Goal: Task Accomplishment & Management: Manage account settings

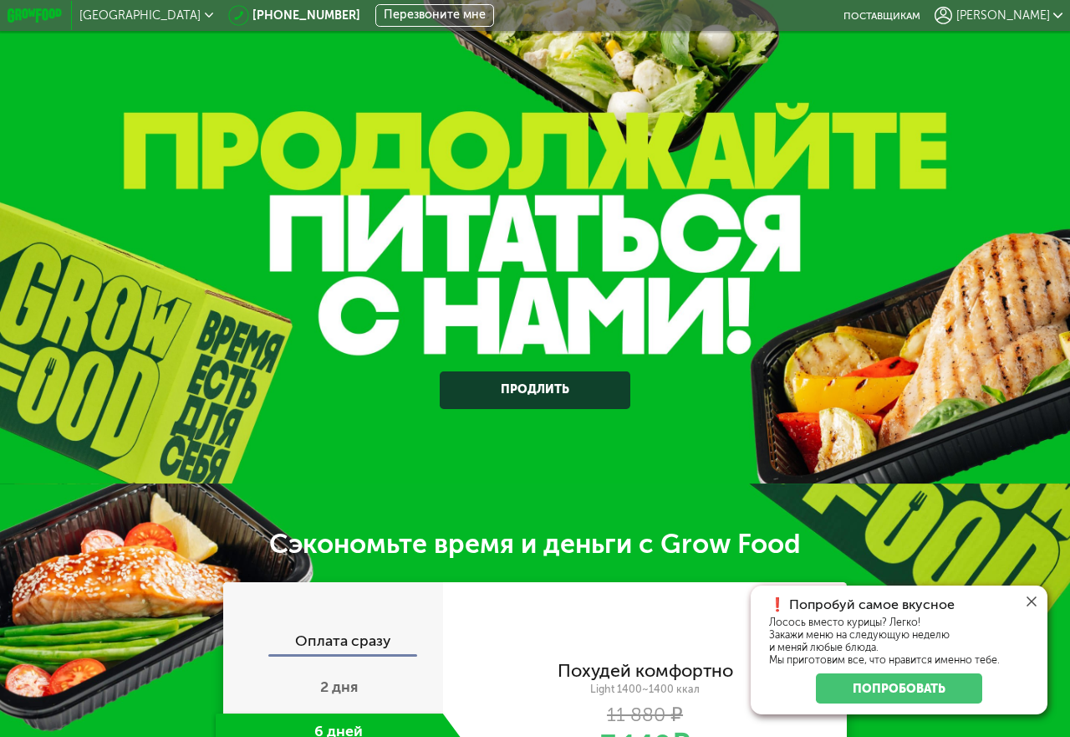
click at [1034, 7] on div "[PERSON_NAME]" at bounding box center [999, 16] width 128 height 18
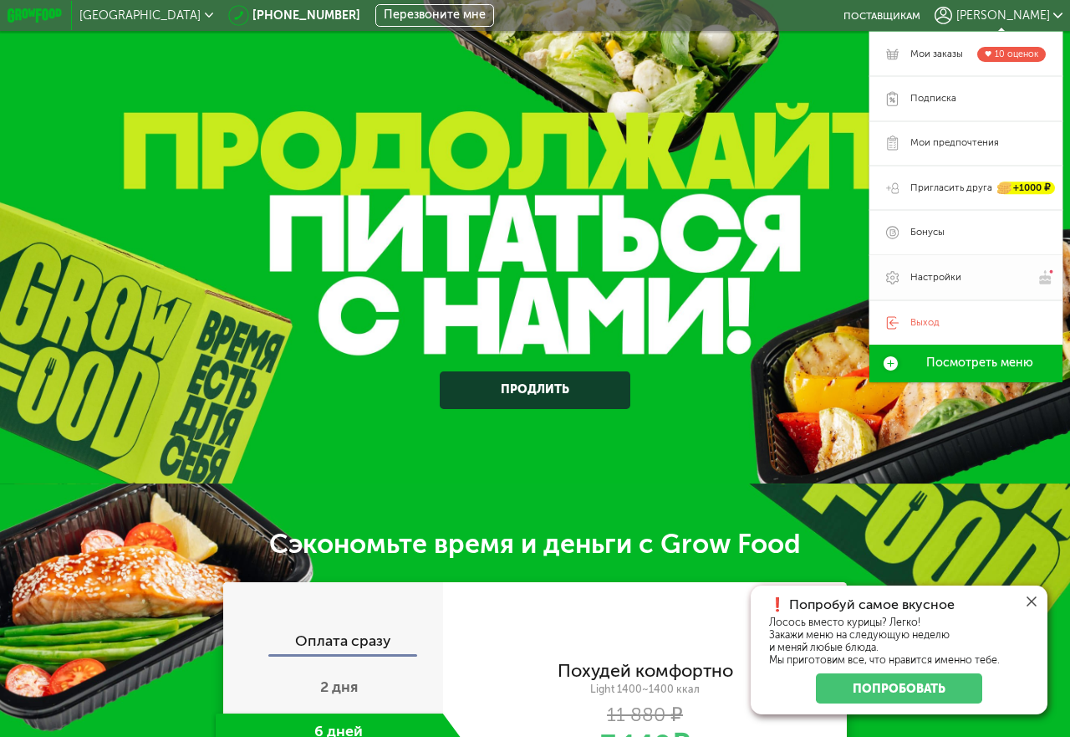
click at [923, 275] on span "Настройки" at bounding box center [936, 277] width 51 height 13
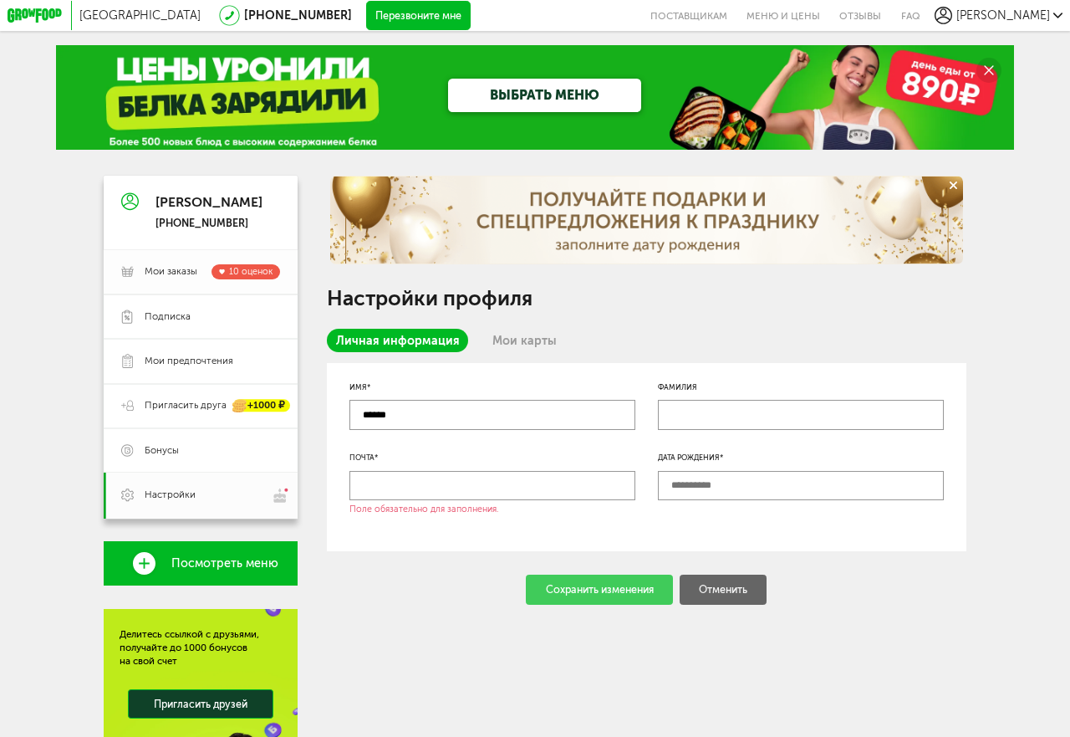
click at [174, 271] on span "Мои заказы" at bounding box center [171, 271] width 53 height 13
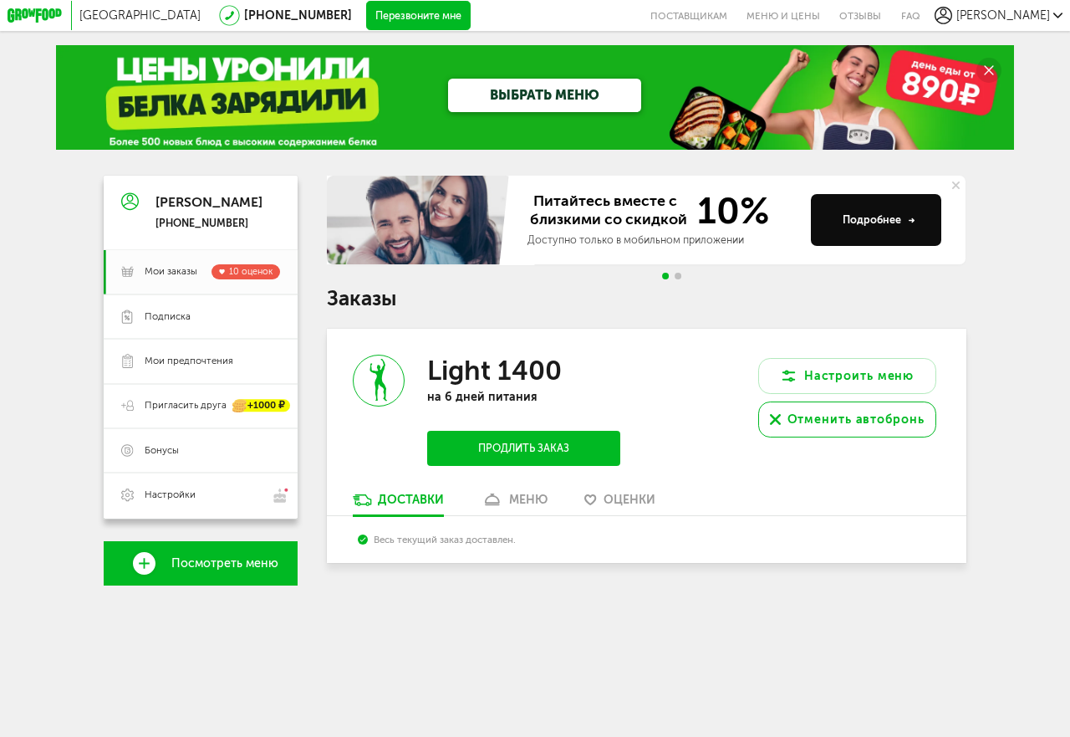
click at [832, 426] on div "Отменить автобронь" at bounding box center [856, 420] width 137 height 18
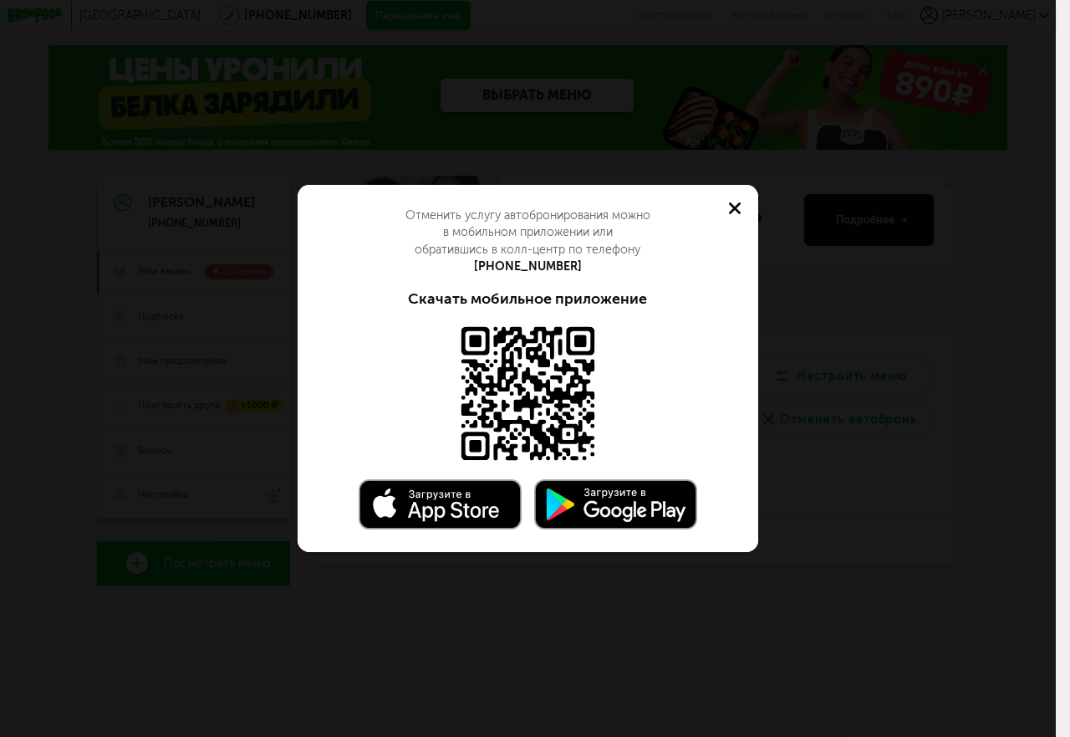
click at [732, 210] on use at bounding box center [735, 208] width 12 height 12
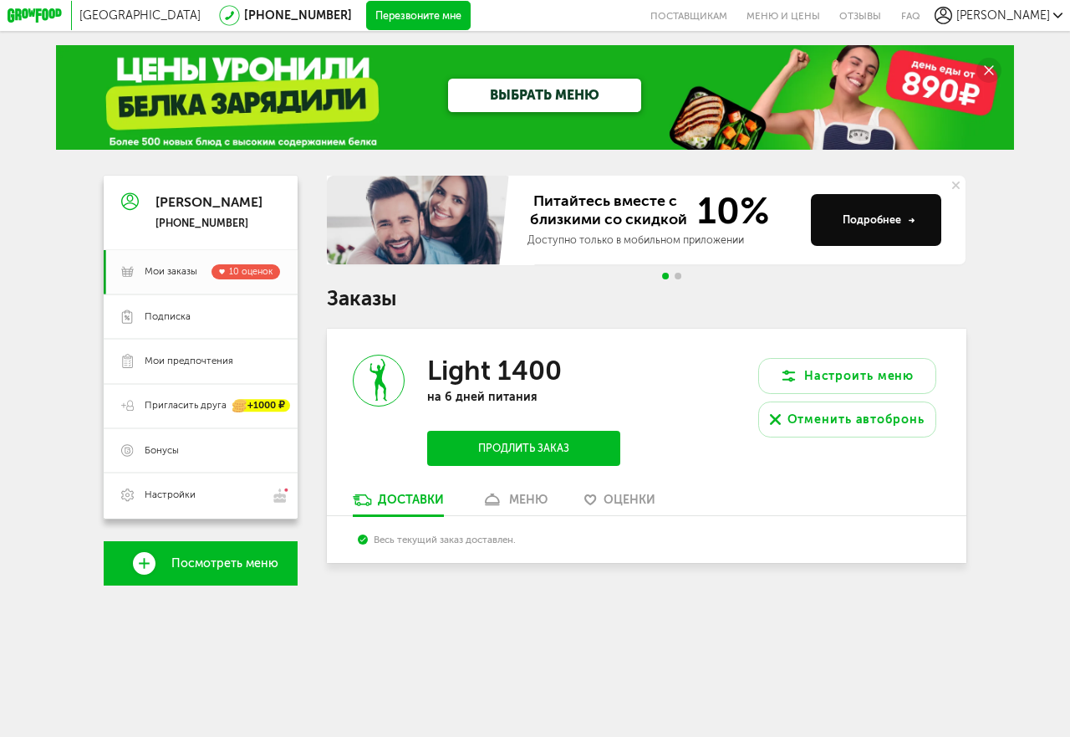
click at [1030, 18] on span "[PERSON_NAME]" at bounding box center [1004, 15] width 94 height 14
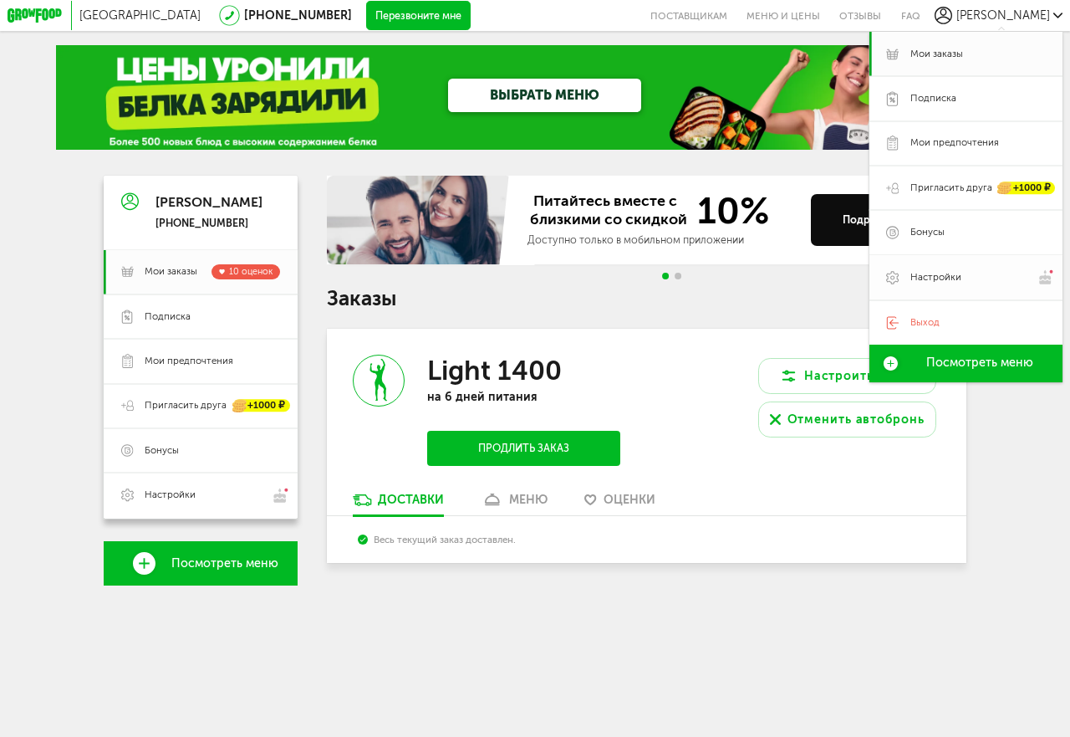
click at [938, 280] on span "Настройки" at bounding box center [936, 277] width 51 height 13
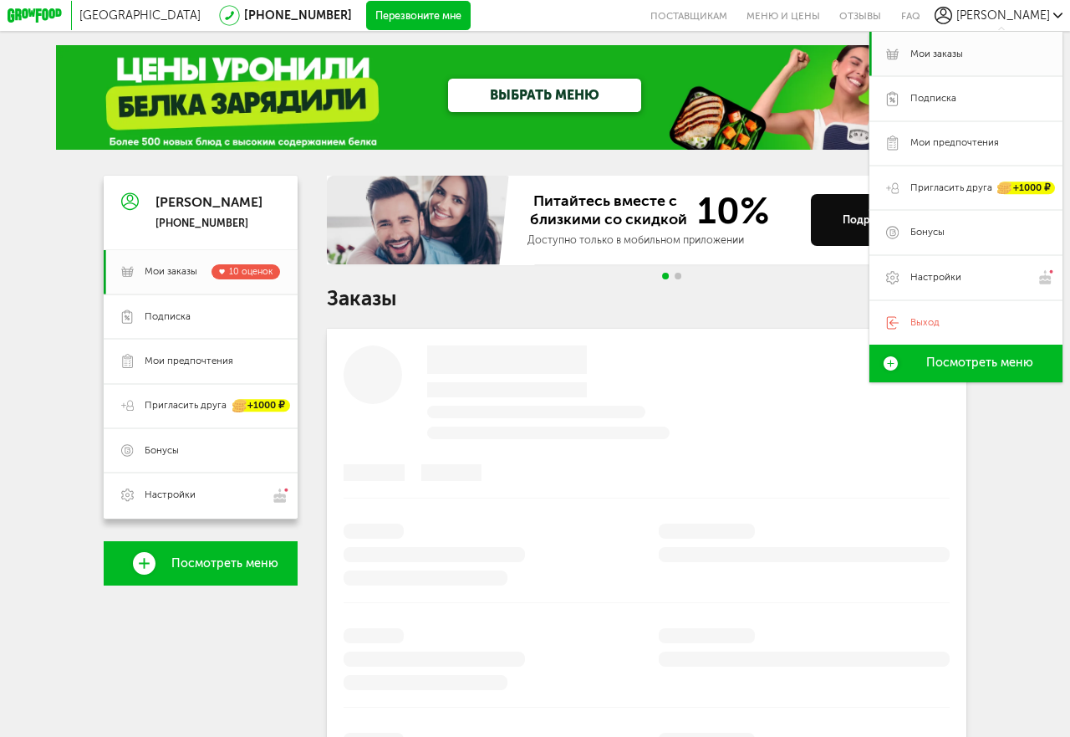
click at [754, 305] on h1 "Заказы" at bounding box center [646, 297] width 639 height 19
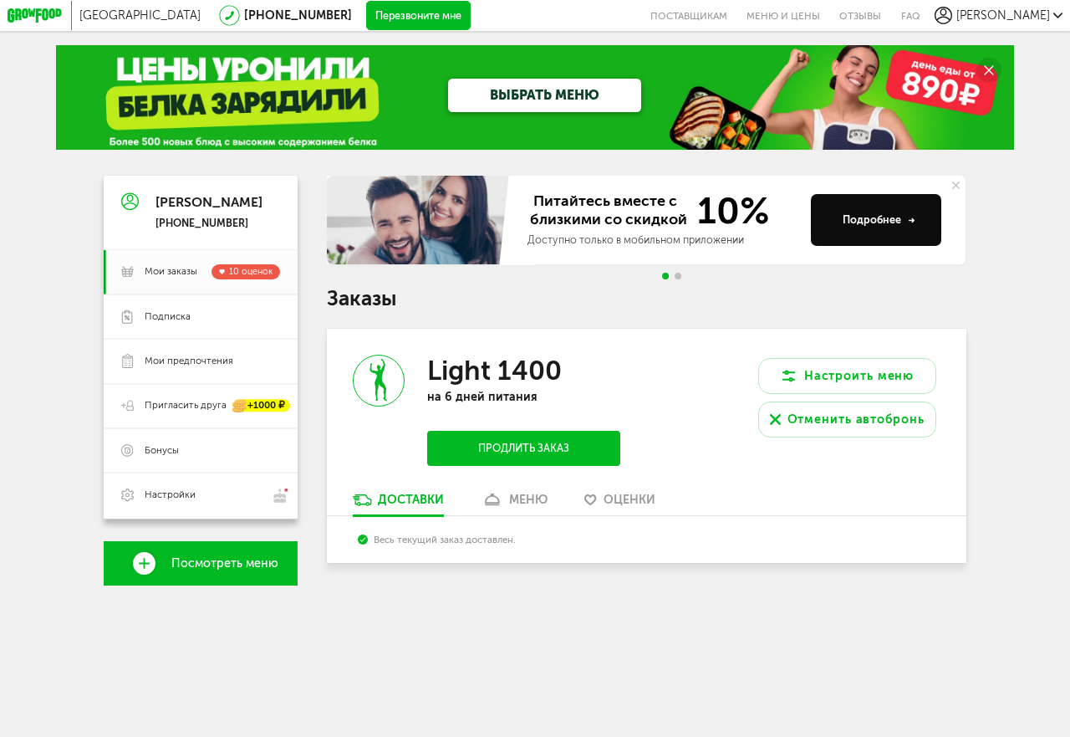
click at [686, 334] on div "Настроить меню Отменить автобронь" at bounding box center [805, 410] width 319 height 163
